Goal: Task Accomplishment & Management: Complete application form

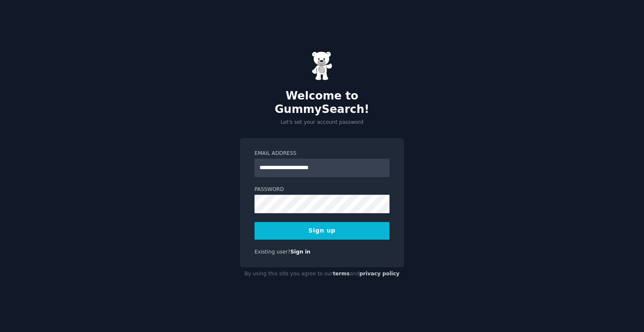
type input "**********"
click at [324, 225] on button "Sign up" at bounding box center [322, 231] width 135 height 18
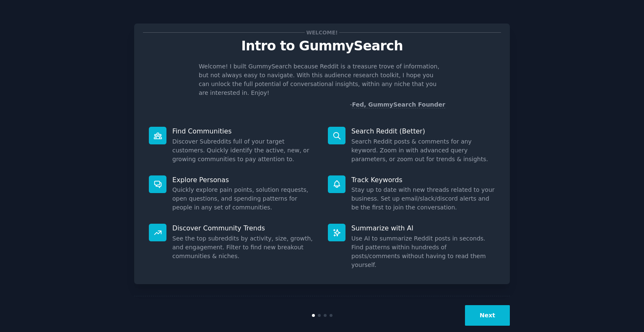
click at [489, 305] on button "Next" at bounding box center [487, 315] width 45 height 21
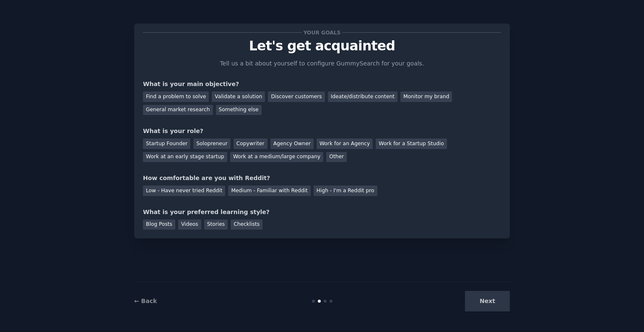
click at [488, 297] on div "Next" at bounding box center [447, 301] width 125 height 21
click at [198, 97] on div "Find a problem to solve" at bounding box center [176, 96] width 66 height 10
click at [213, 105] on div "General market research" at bounding box center [178, 110] width 70 height 10
click at [326, 156] on div "Other" at bounding box center [336, 157] width 21 height 10
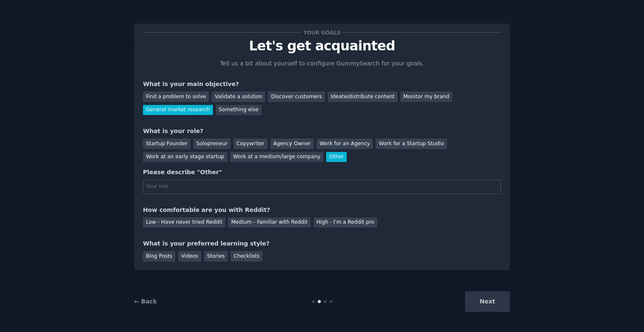
click at [195, 186] on input "text" at bounding box center [322, 187] width 358 height 14
type input "swvloper"
type input "developer"
click at [179, 223] on div "Low - Have never tried Reddit" at bounding box center [184, 222] width 82 height 10
click at [192, 256] on div "Videos" at bounding box center [189, 256] width 23 height 10
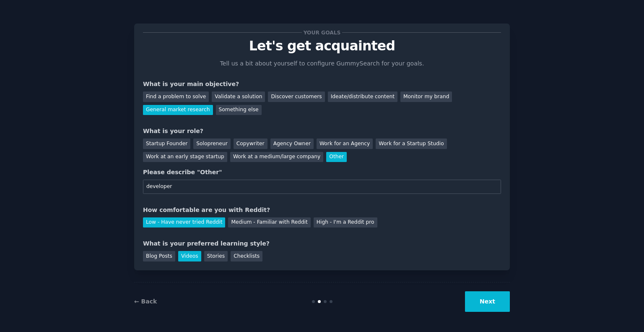
click at [470, 299] on button "Next" at bounding box center [487, 301] width 45 height 21
